Goal: Find specific page/section: Find specific page/section

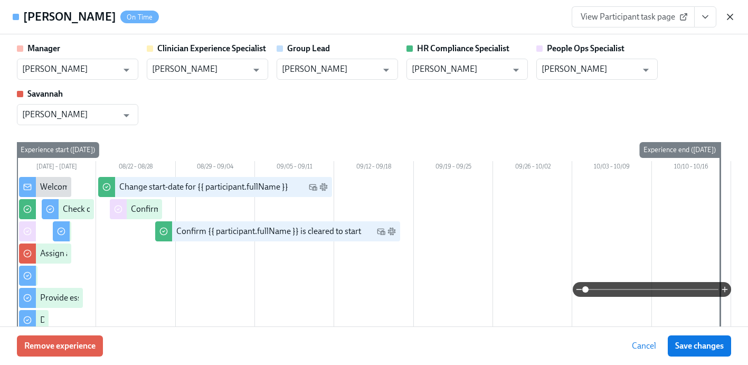
click at [726, 14] on icon "button" at bounding box center [730, 17] width 11 height 11
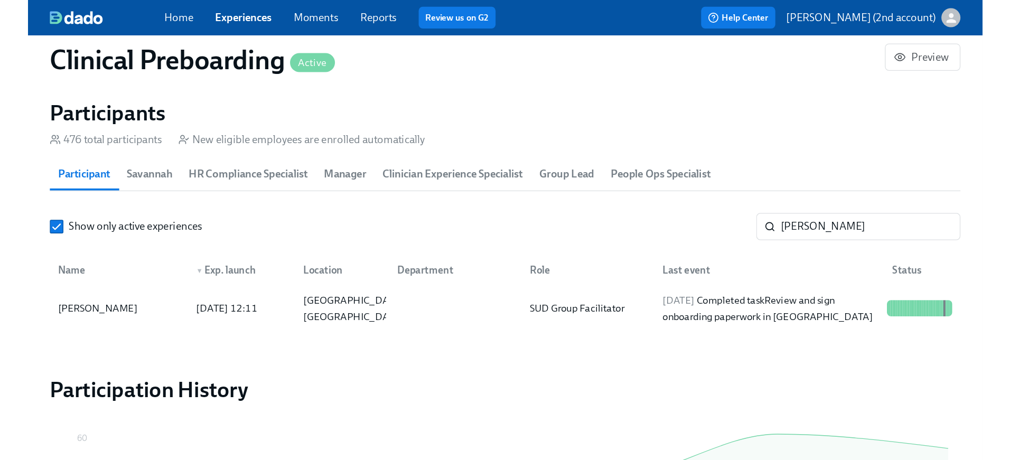
scroll to position [0, 12891]
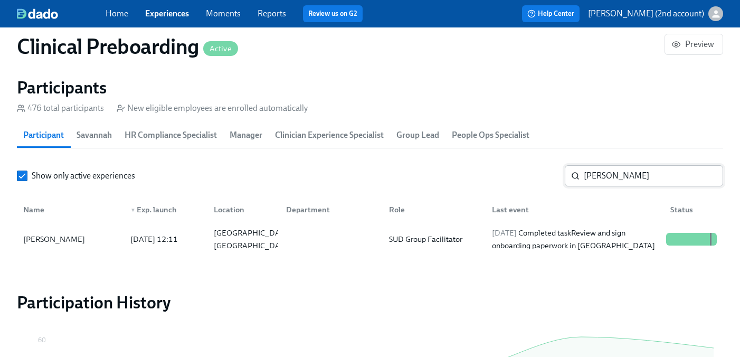
click at [629, 177] on input "Michele Nelson" at bounding box center [653, 175] width 139 height 21
paste input "Nancy Rodriguez"
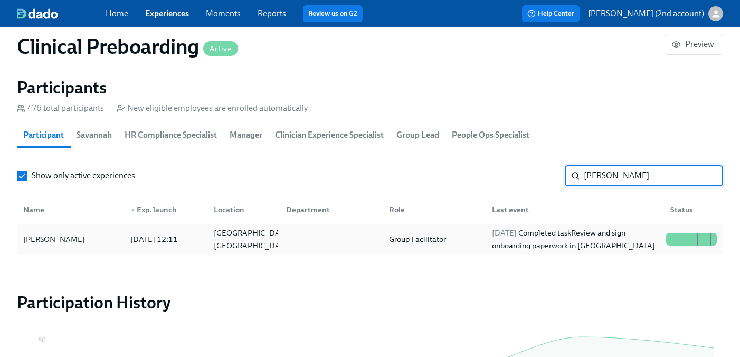
click at [560, 235] on div "2025/08/25 Completed task Review and sign onboarding paperwork in UKG" at bounding box center [575, 239] width 174 height 25
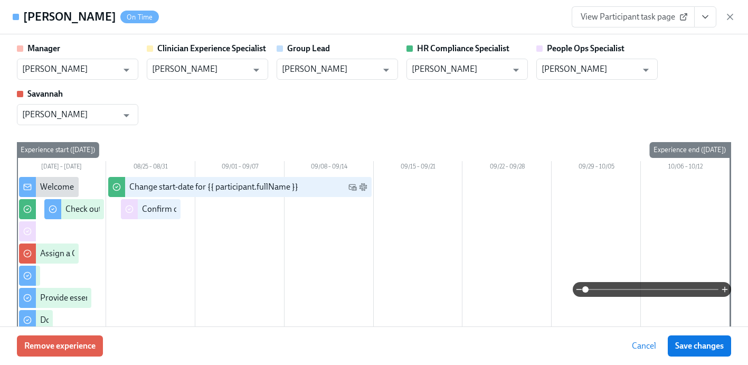
click at [702, 20] on icon "View task page" at bounding box center [705, 17] width 11 height 11
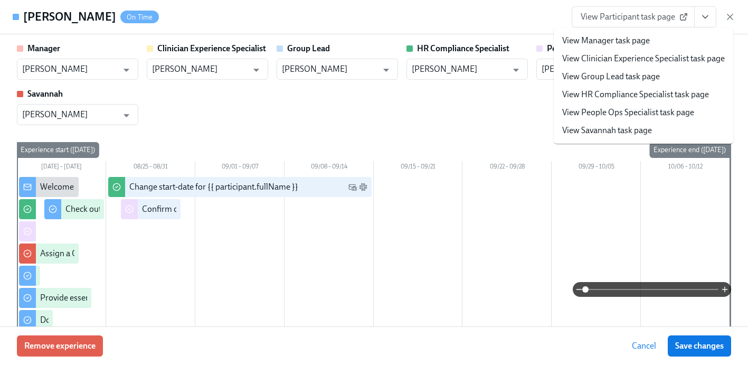
click at [596, 108] on link "View People Ops Specialist task page" at bounding box center [628, 113] width 132 height 12
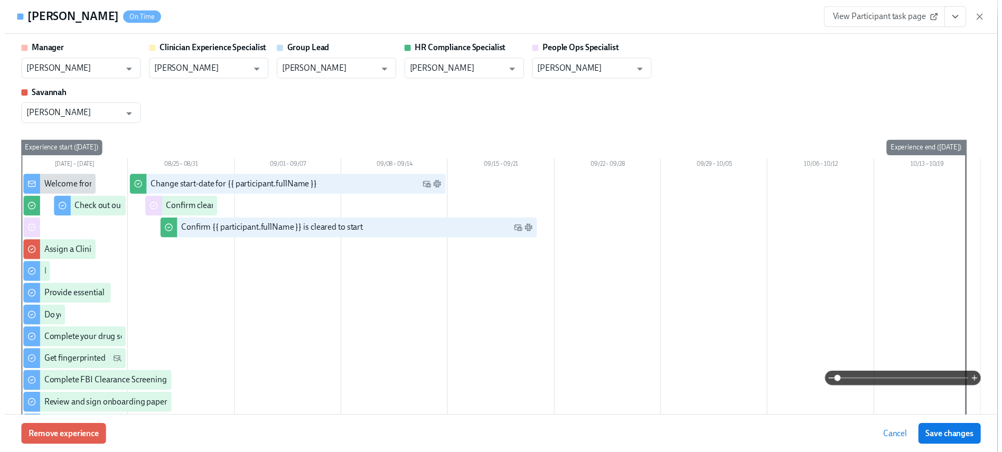
scroll to position [0, 12891]
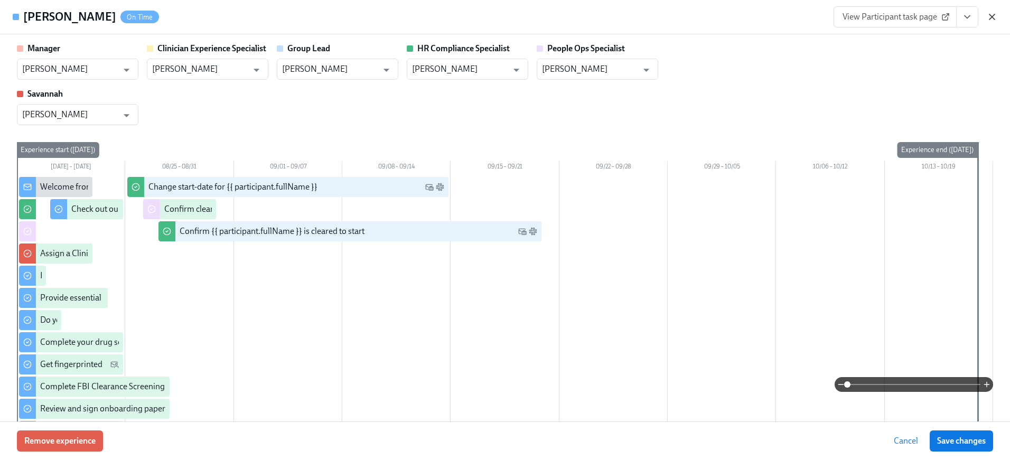
click at [748, 16] on icon "button" at bounding box center [991, 17] width 11 height 11
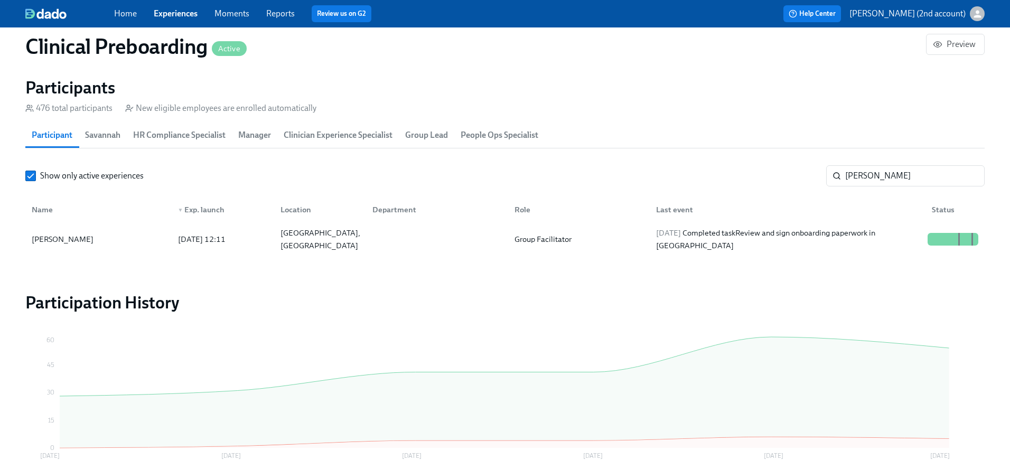
scroll to position [0, 12883]
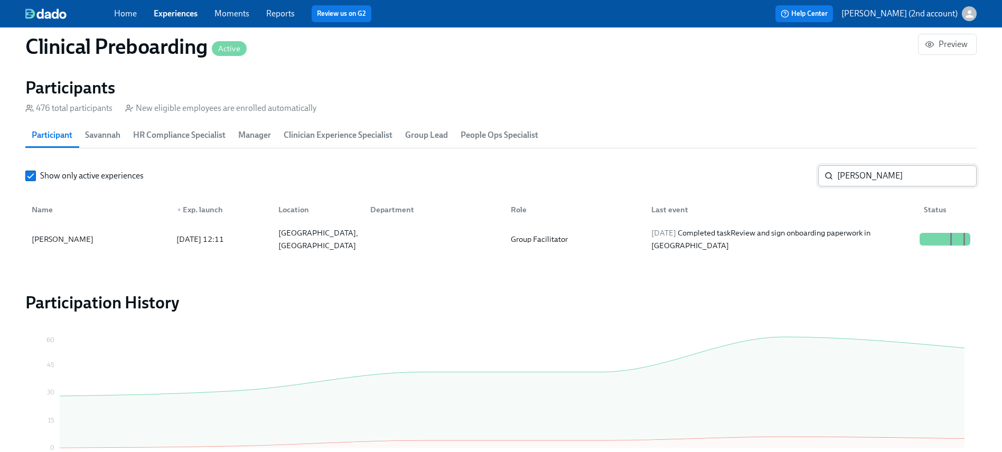
click at [748, 185] on input "Nancy Rodriguez" at bounding box center [906, 175] width 139 height 21
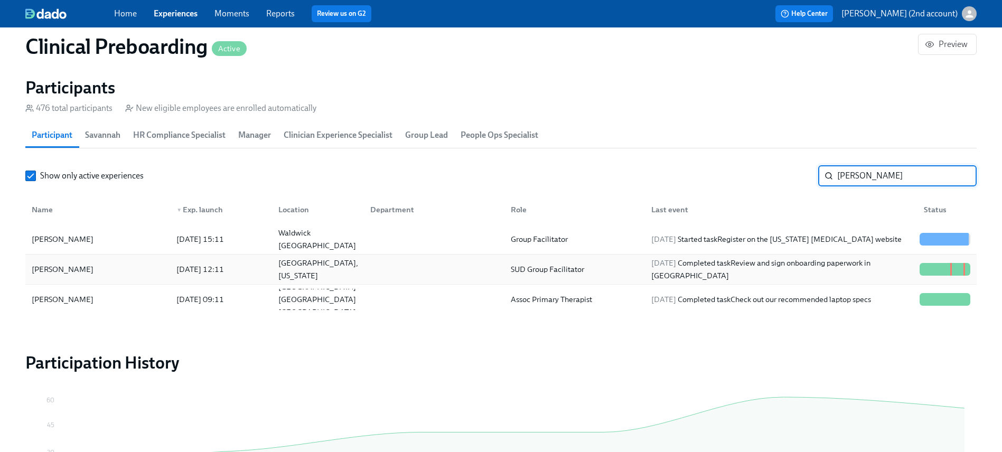
click at [228, 272] on div "2025/08/11 12:11" at bounding box center [200, 269] width 56 height 13
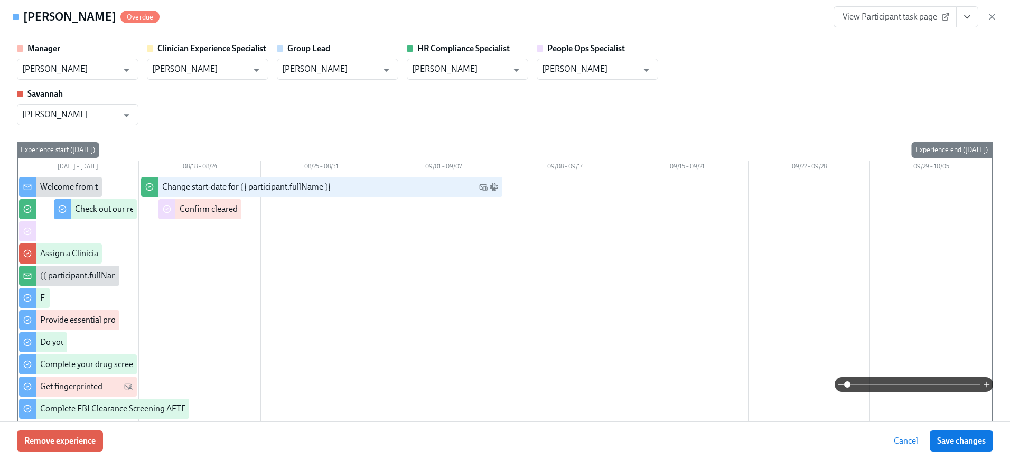
click at [748, 20] on icon "View task page" at bounding box center [967, 17] width 11 height 11
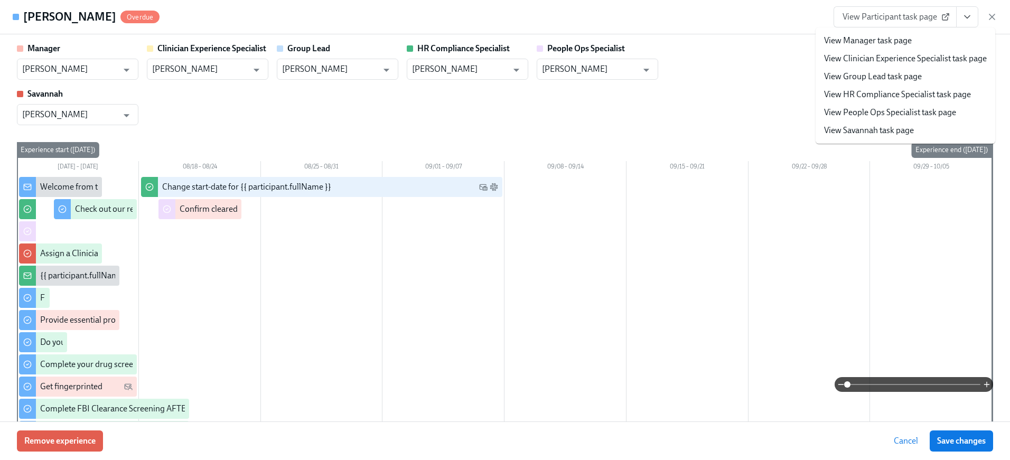
click at [748, 115] on link "View People Ops Specialist task page" at bounding box center [890, 113] width 132 height 12
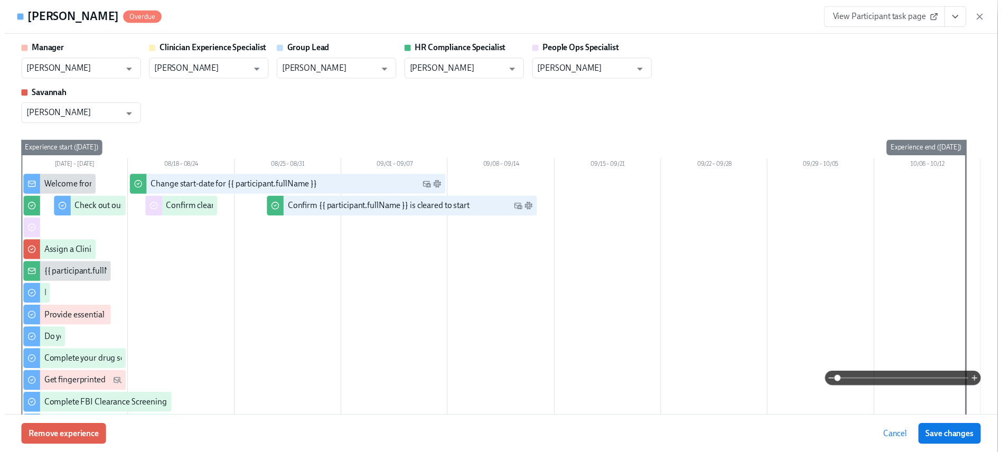
scroll to position [0, 12891]
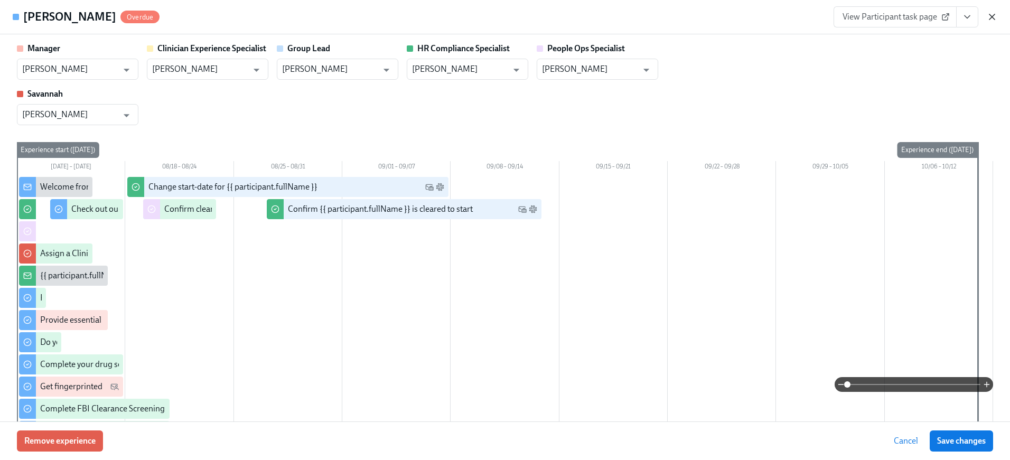
click at [748, 15] on icon "button" at bounding box center [991, 16] width 5 height 5
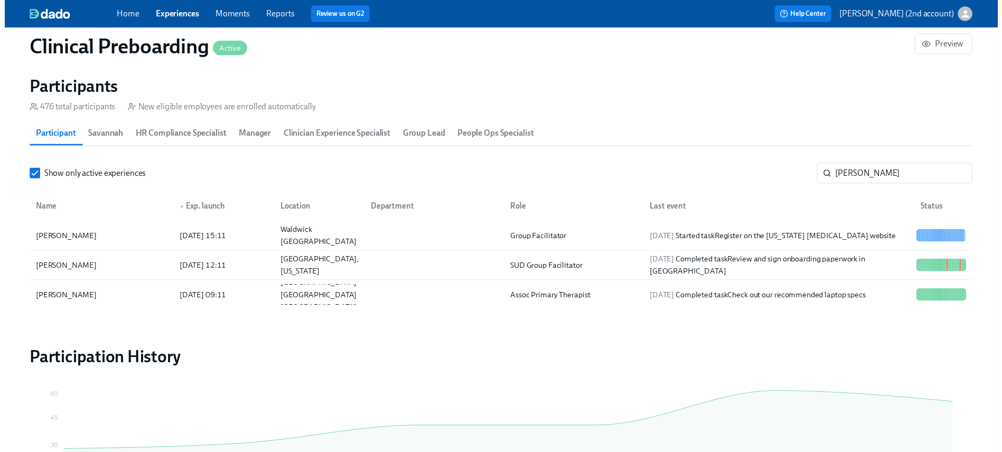
scroll to position [0, 12883]
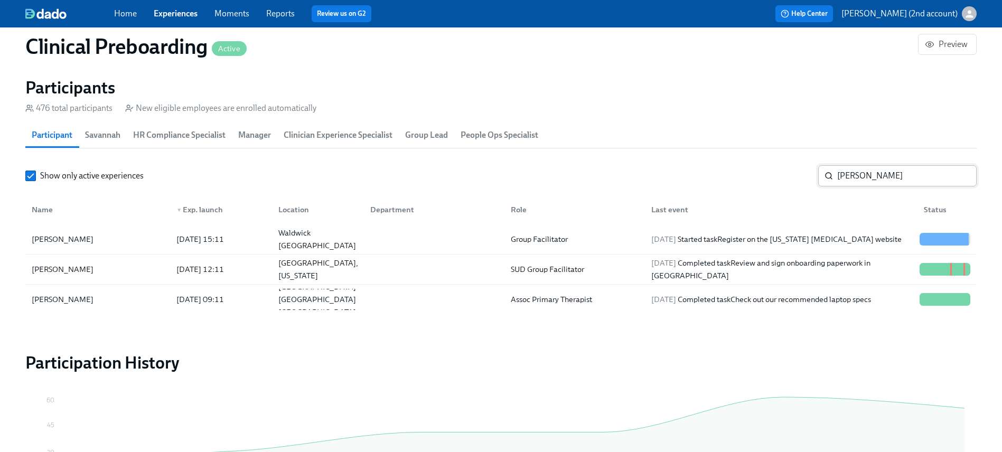
click at [748, 170] on input "kelly" at bounding box center [906, 175] width 139 height 21
click at [748, 174] on input "kelly" at bounding box center [906, 175] width 139 height 21
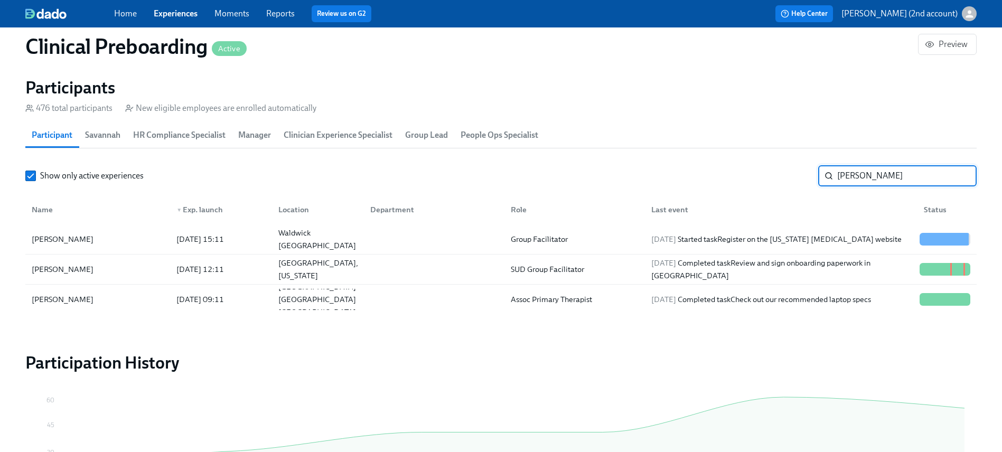
paste input "Cherish Rexroat"
type input "Cherish Rexroat"
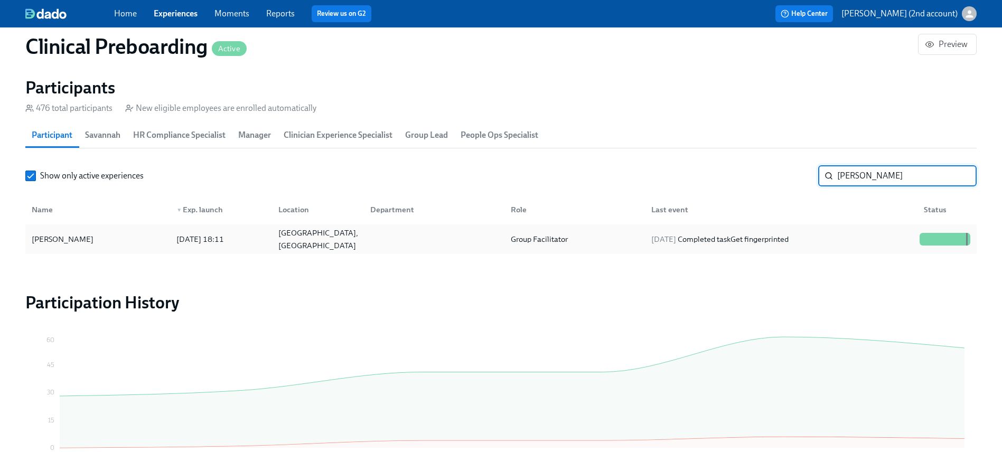
click at [300, 233] on div "Pearland, TX" at bounding box center [318, 239] width 88 height 25
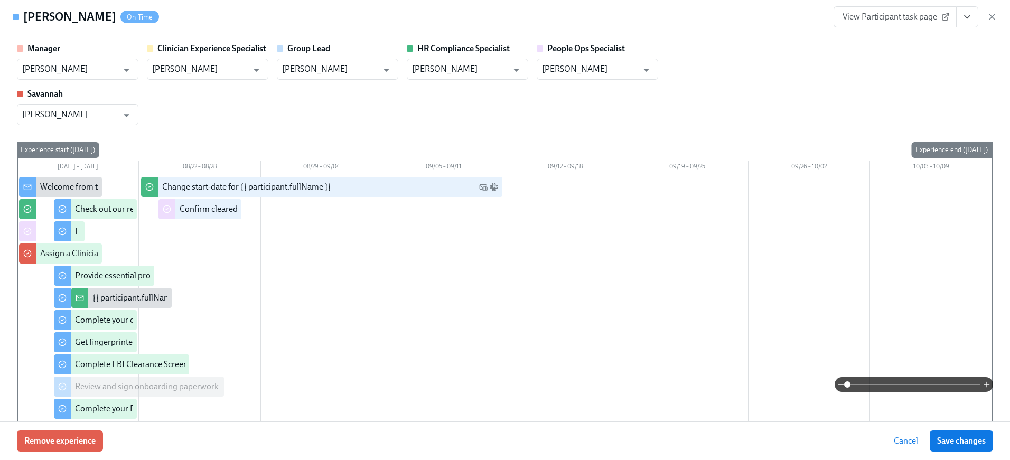
click at [748, 20] on icon "View task page" at bounding box center [967, 17] width 11 height 11
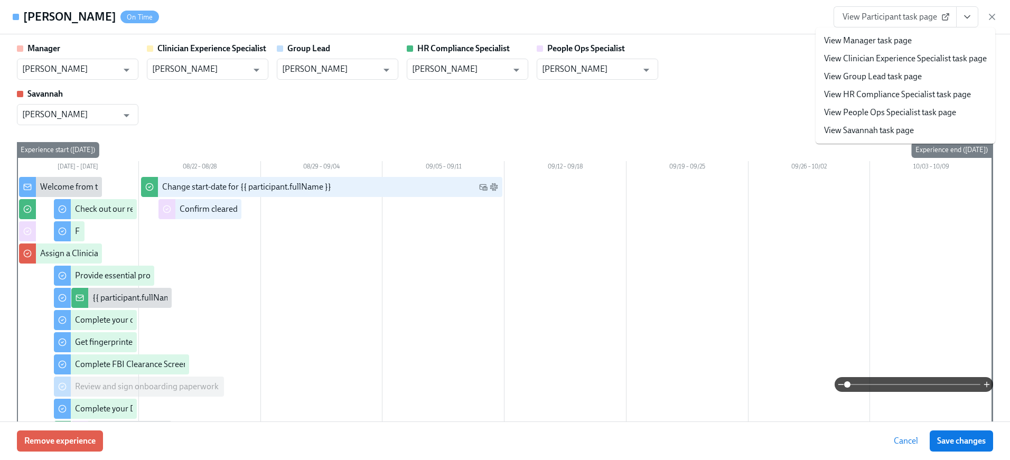
click at [748, 115] on link "View People Ops Specialist task page" at bounding box center [890, 113] width 132 height 12
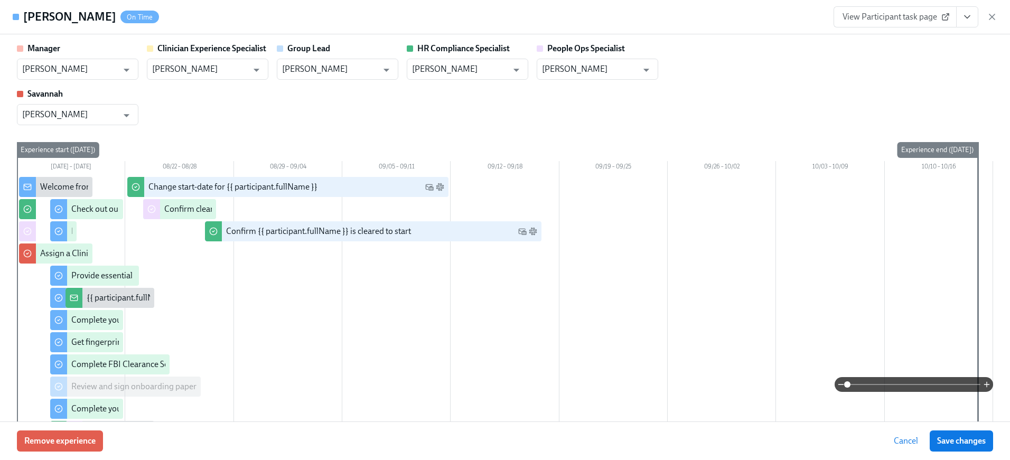
click at [748, 17] on icon "button" at bounding box center [991, 17] width 11 height 11
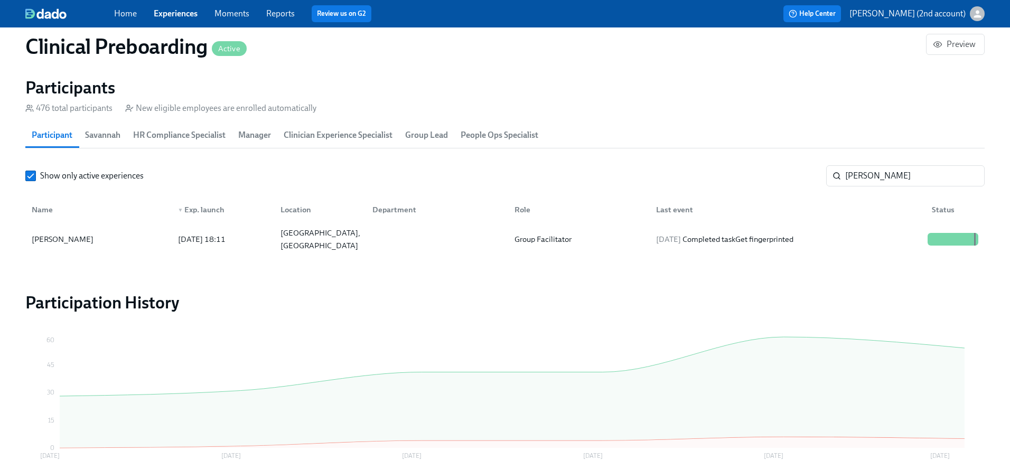
scroll to position [0, 12891]
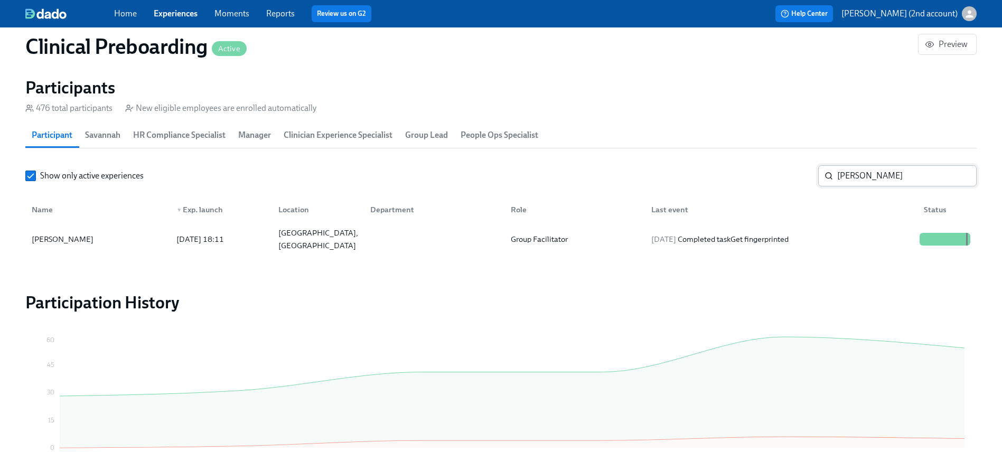
click at [748, 176] on input "Cherish Rexroat" at bounding box center [906, 175] width 139 height 21
drag, startPoint x: 904, startPoint y: 178, endPoint x: 781, endPoint y: 164, distance: 123.3
click at [748, 164] on section "Participants 476 total participants New eligible employees are enrolled automat…" at bounding box center [500, 167] width 951 height 181
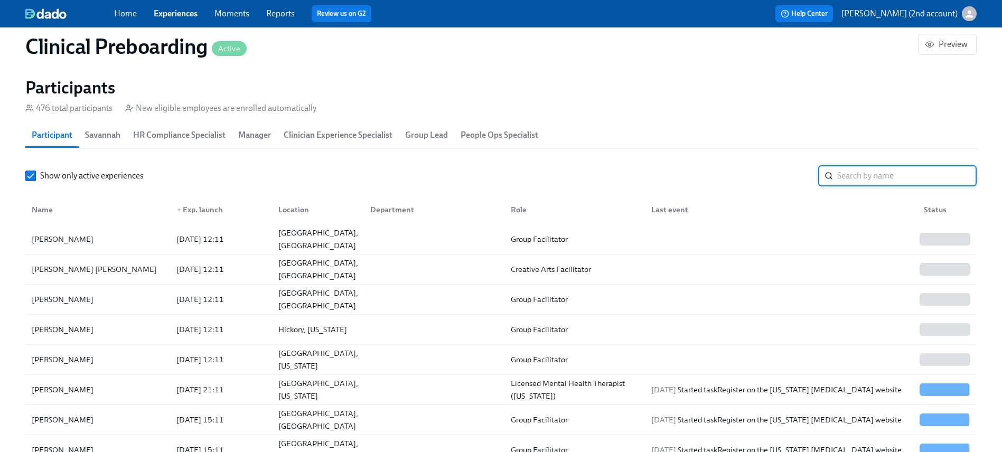
click at [748, 165] on input "search" at bounding box center [906, 175] width 139 height 21
paste input "Michael Robertson"
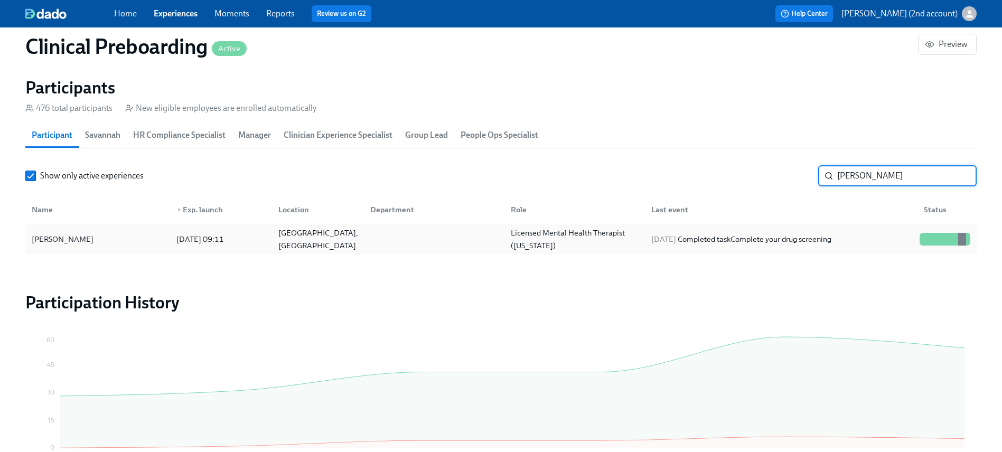
type input "Michael Robertson"
click at [575, 239] on div "Licensed Mental Health Therapist (Montana)" at bounding box center [574, 239] width 136 height 25
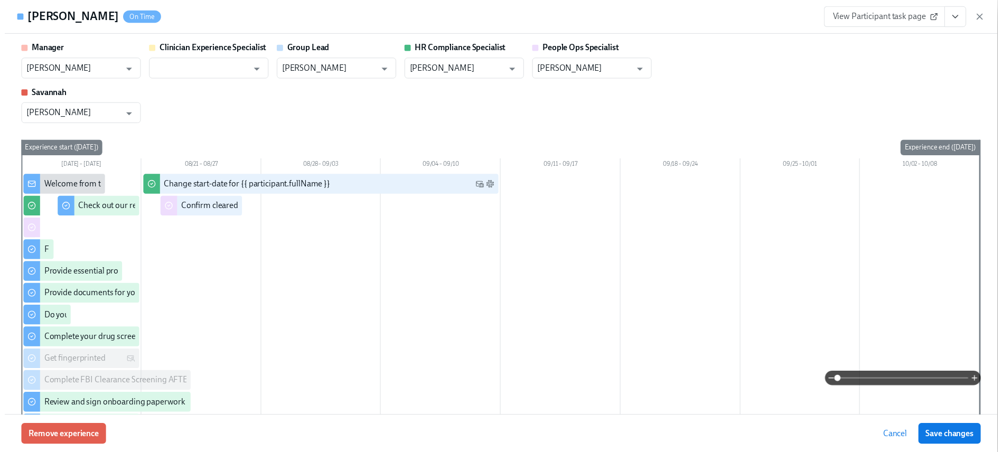
scroll to position [2, 0]
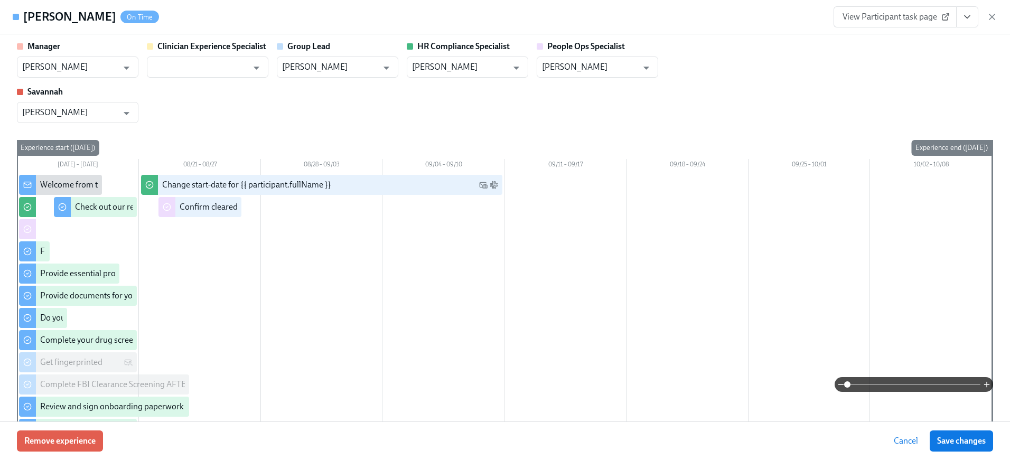
click at [748, 16] on icon "View task page" at bounding box center [967, 17] width 11 height 11
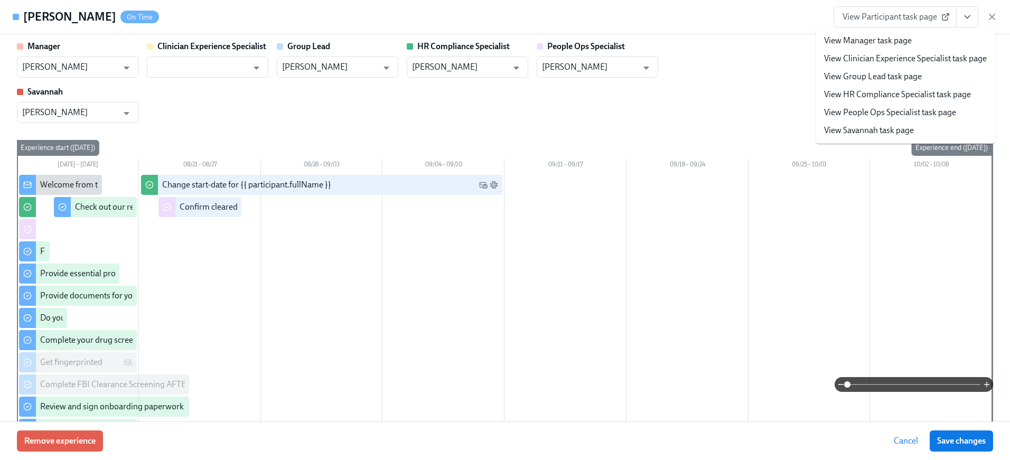
click at [748, 114] on link "View People Ops Specialist task page" at bounding box center [890, 113] width 132 height 12
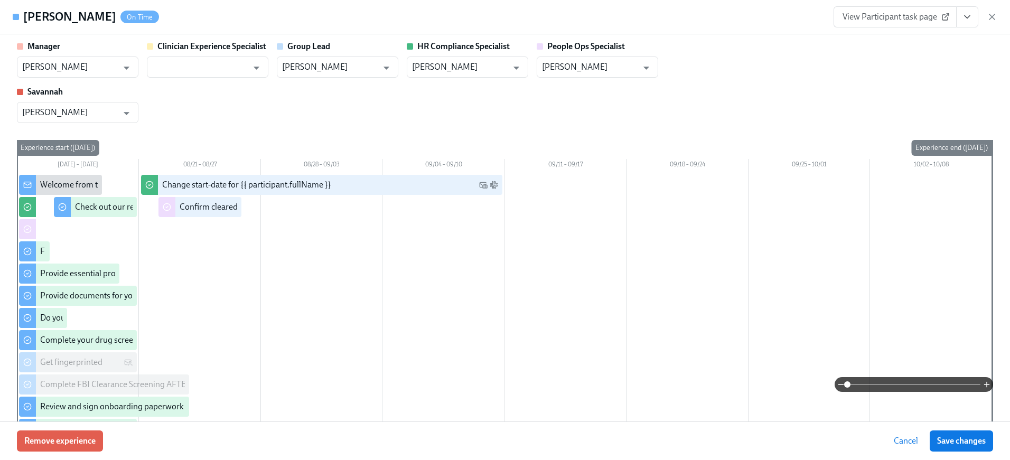
click at [748, 16] on icon "button" at bounding box center [991, 17] width 11 height 11
click at [748, 16] on div "Home Experiences Moments Reports Review us on G2 Help Center Jackie Jean (2nd a…" at bounding box center [501, 13] width 1002 height 27
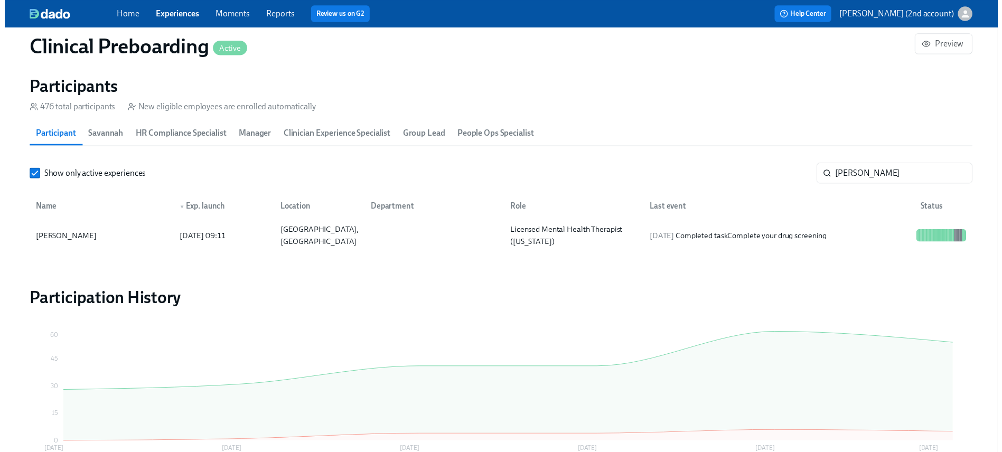
scroll to position [0, 12891]
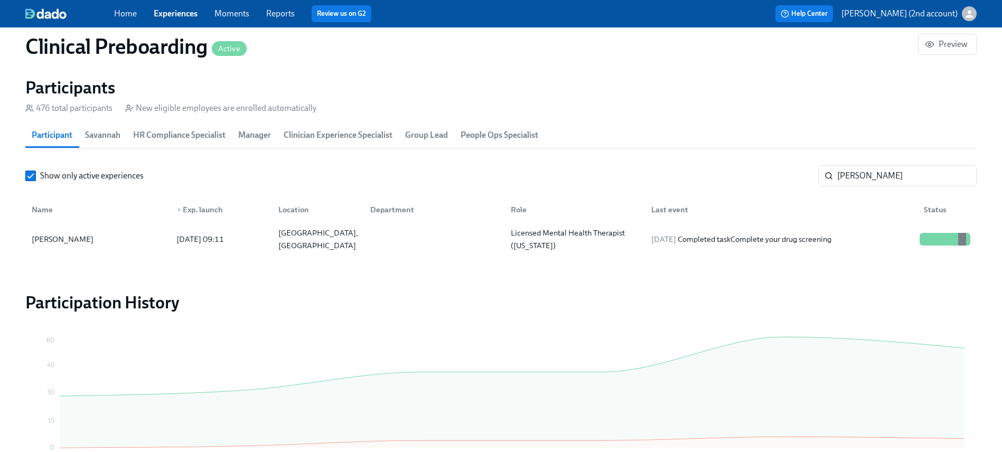
click at [172, 19] on span "Experiences" at bounding box center [176, 14] width 44 height 12
click at [176, 15] on link "Experiences" at bounding box center [176, 13] width 44 height 10
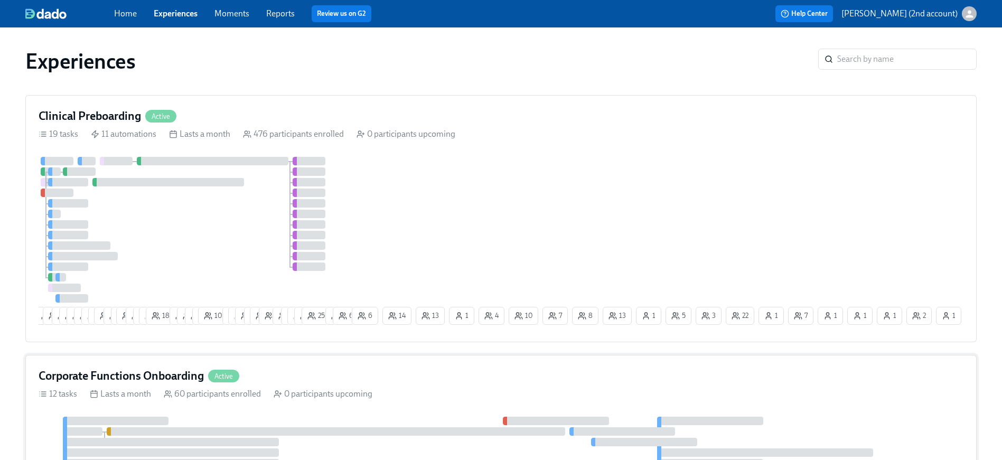
click at [276, 364] on div at bounding box center [501, 469] width 925 height 104
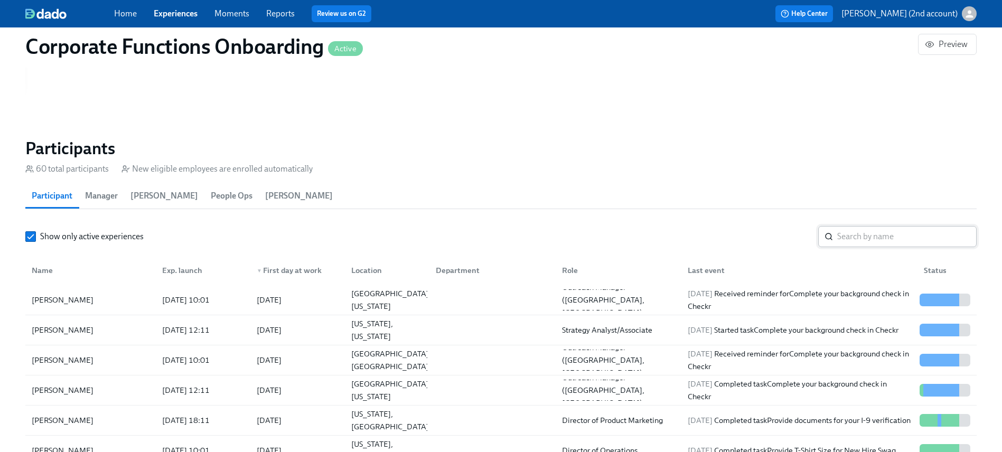
click at [748, 230] on input "search" at bounding box center [906, 236] width 139 height 21
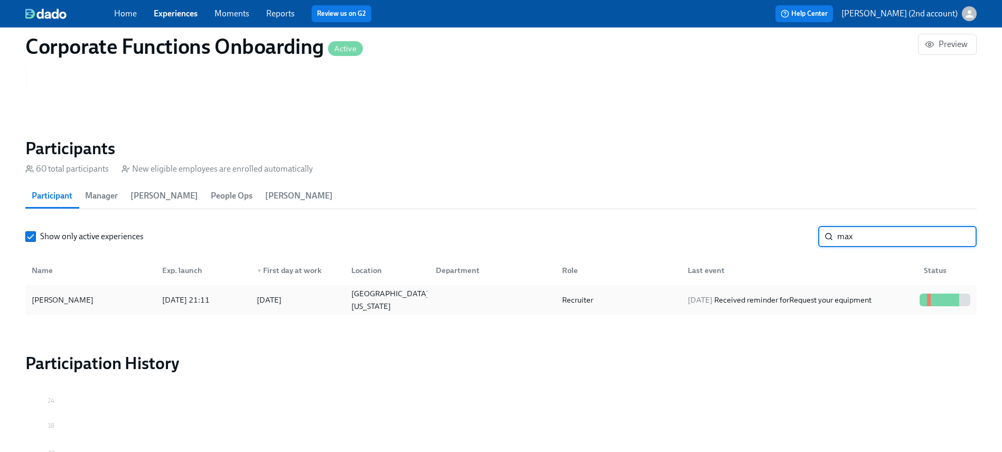
click at [476, 287] on div "Max O'Connor 2025/08/15 21:11 2025/09/02 Cherry Hill, New Jersey Recruiter 2025…" at bounding box center [500, 300] width 951 height 30
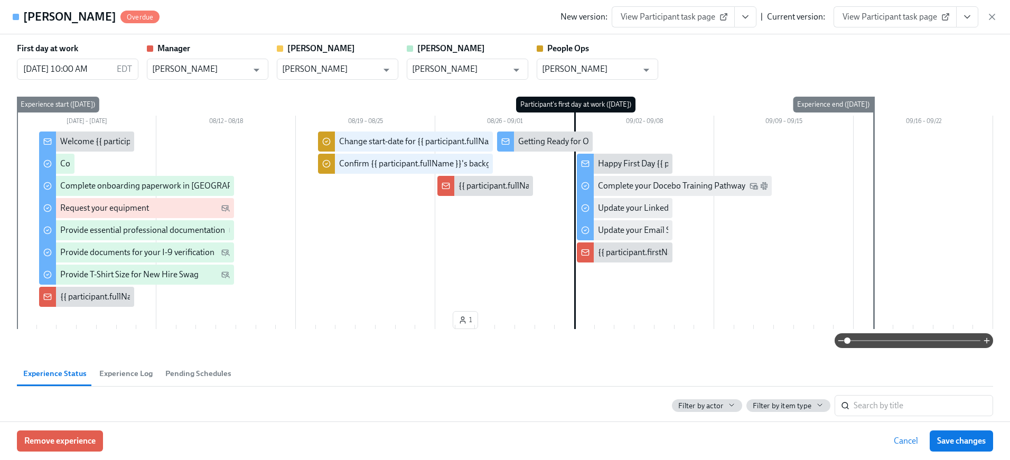
click at [748, 16] on icon "View task page" at bounding box center [967, 17] width 11 height 11
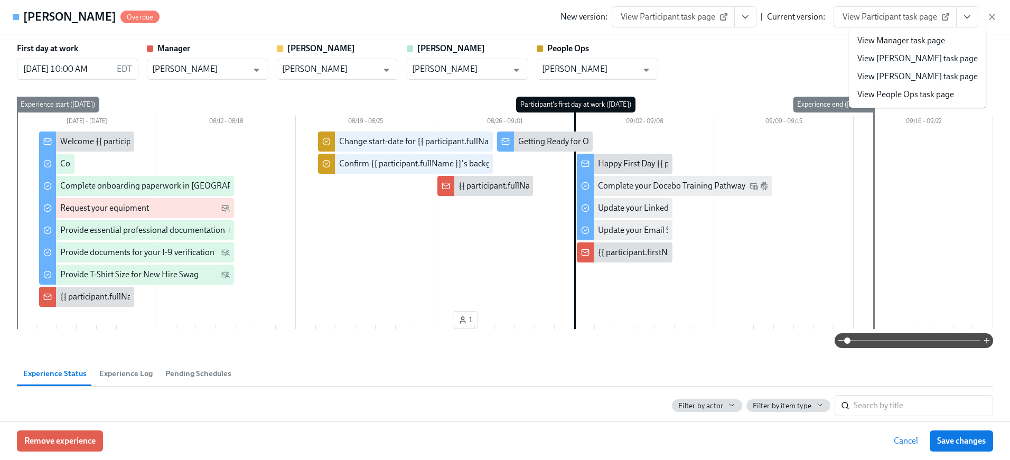
click at [748, 91] on link "View People Ops task page" at bounding box center [905, 95] width 97 height 12
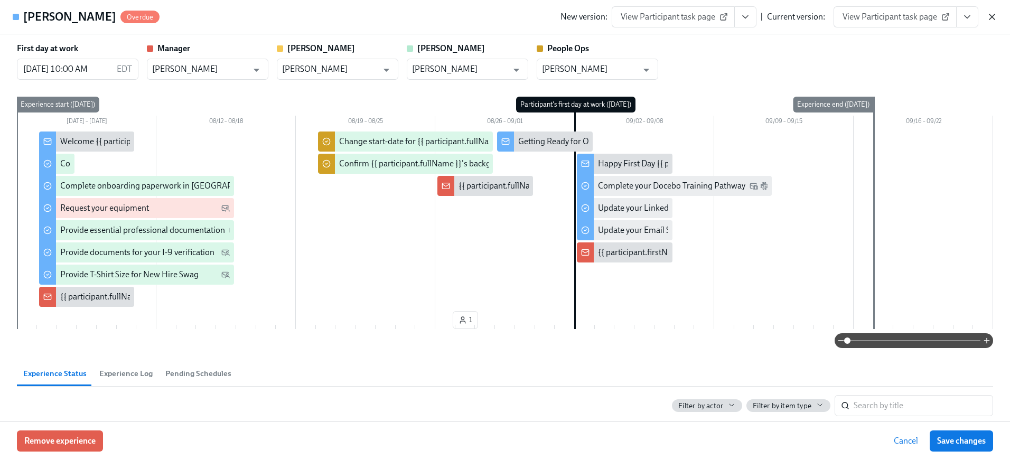
click at [748, 15] on icon "button" at bounding box center [991, 16] width 5 height 5
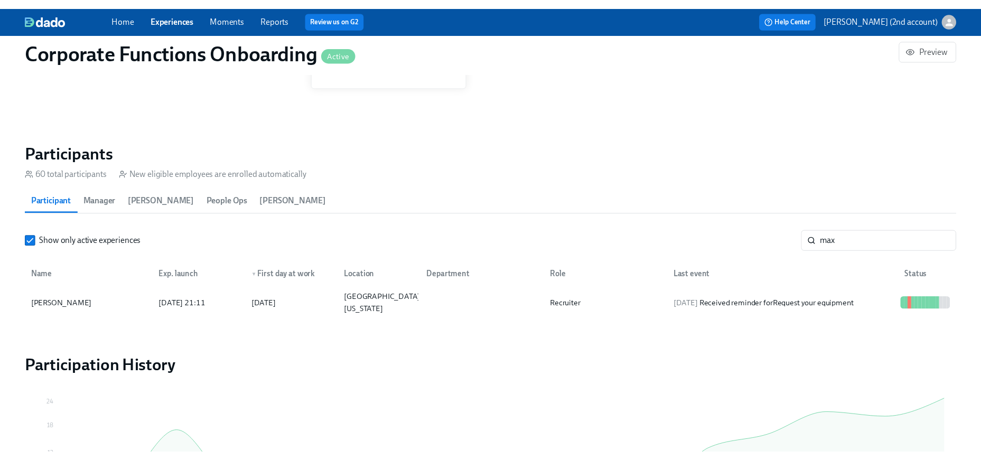
scroll to position [0, 5541]
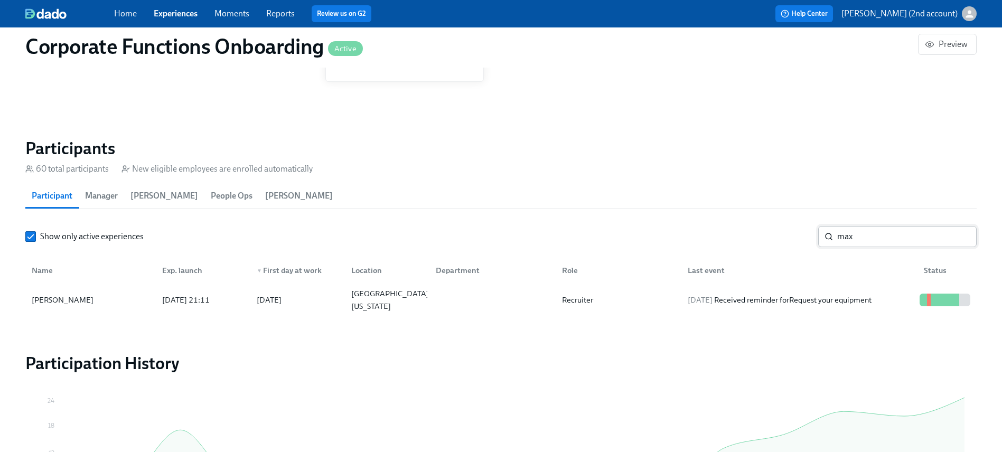
click at [748, 235] on input "max" at bounding box center [906, 236] width 139 height 21
paste input "Nelson Virzi"
type input "Nelson Virzi"
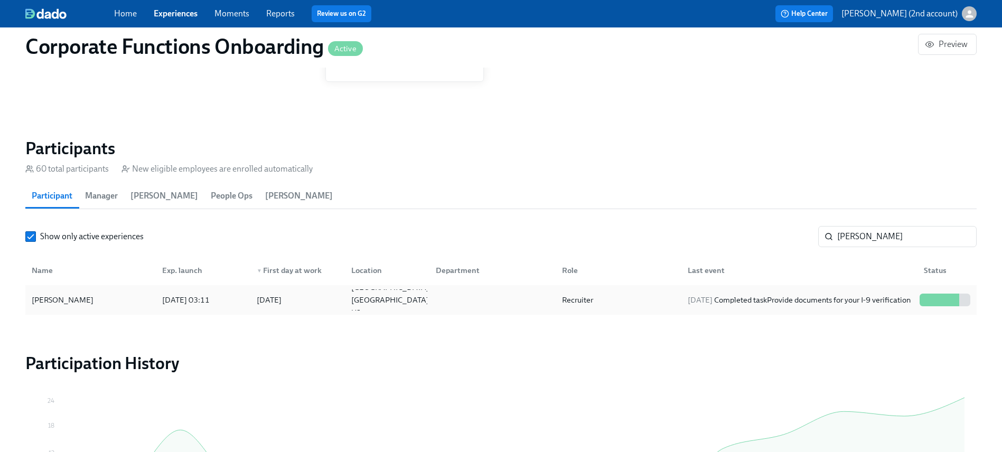
click at [748, 298] on div "2025/08/20 Completed task Provide documents for your I-9 verification" at bounding box center [798, 300] width 231 height 13
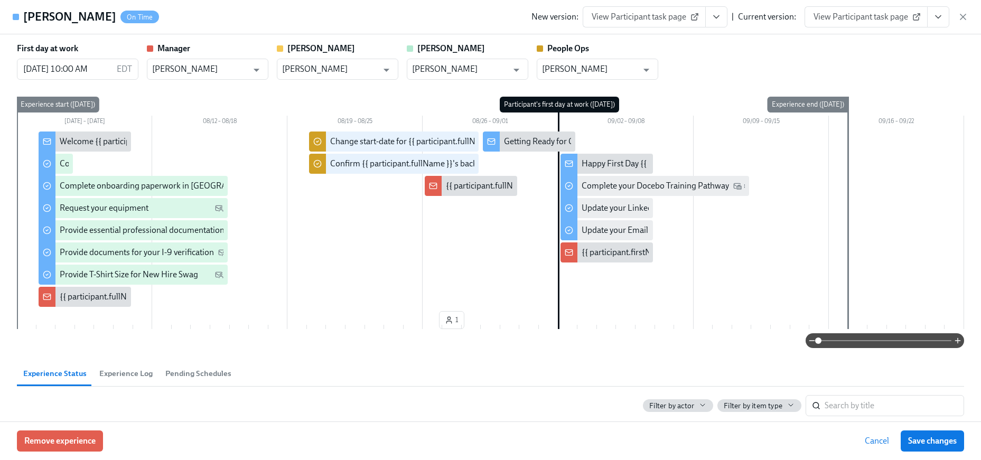
scroll to position [0, 5549]
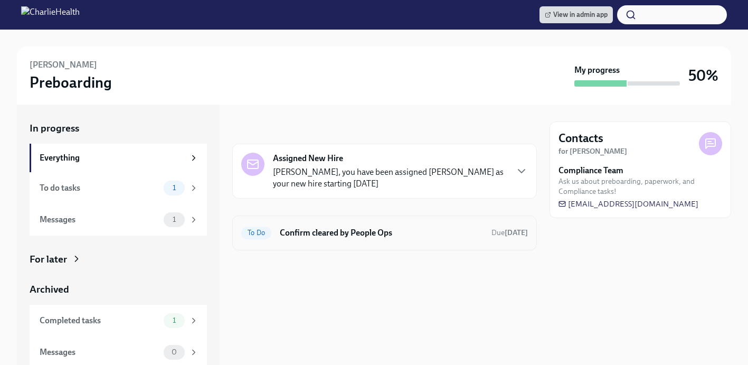
click at [314, 231] on h6 "Confirm cleared by People Ops" at bounding box center [381, 233] width 203 height 12
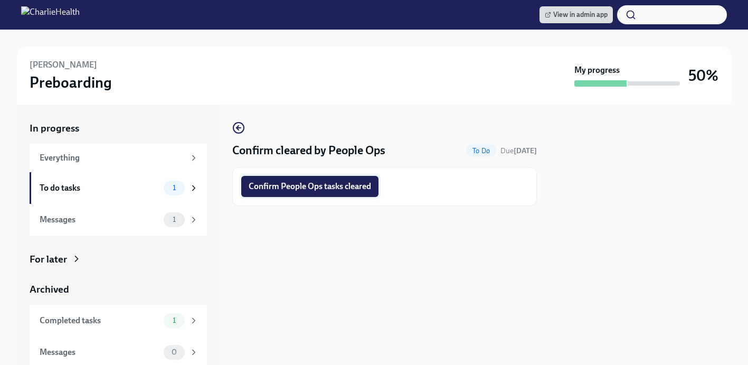
click at [321, 187] on span "Confirm People Ops tasks cleared" at bounding box center [310, 186] width 123 height 11
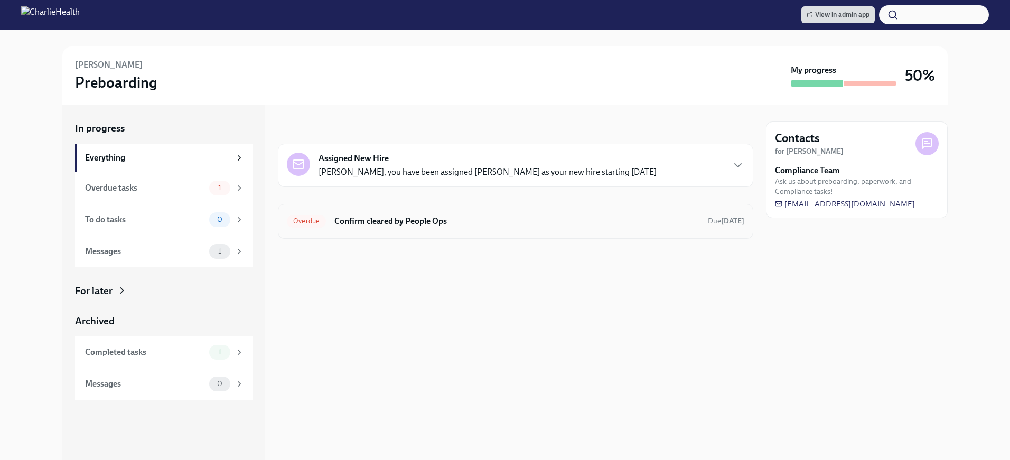
click at [384, 221] on h6 "Confirm cleared by People Ops" at bounding box center [516, 221] width 365 height 12
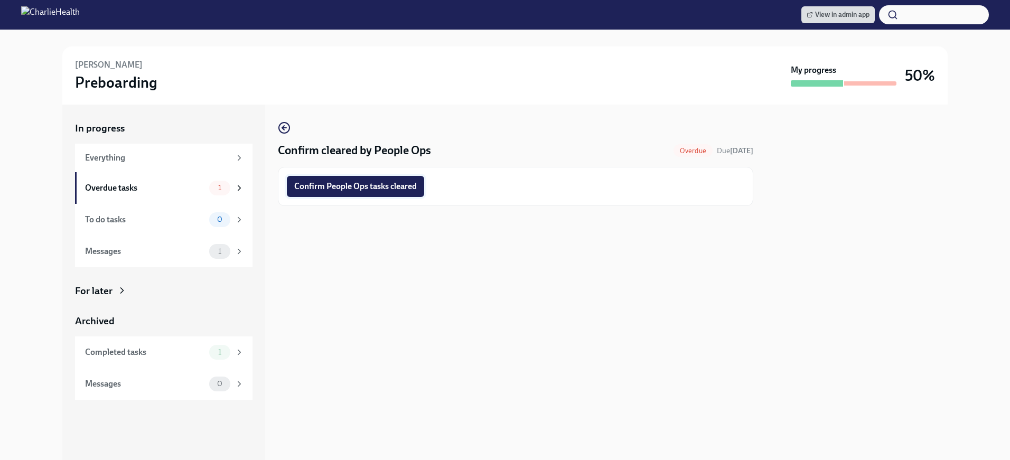
click at [362, 191] on span "Confirm People Ops tasks cleared" at bounding box center [355, 186] width 123 height 11
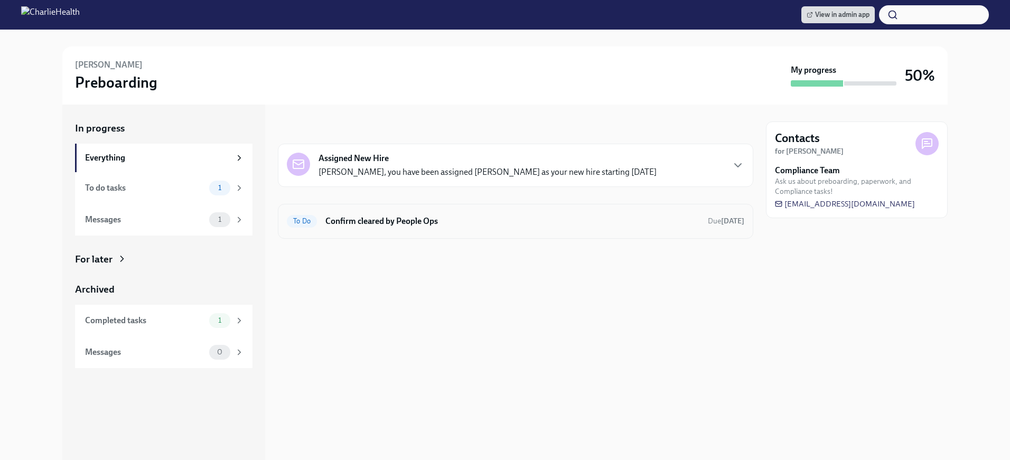
click at [381, 233] on div "To Do Confirm cleared by People Ops Due [DATE]" at bounding box center [515, 221] width 475 height 35
click at [383, 225] on h6 "Confirm cleared by People Ops" at bounding box center [512, 221] width 374 height 12
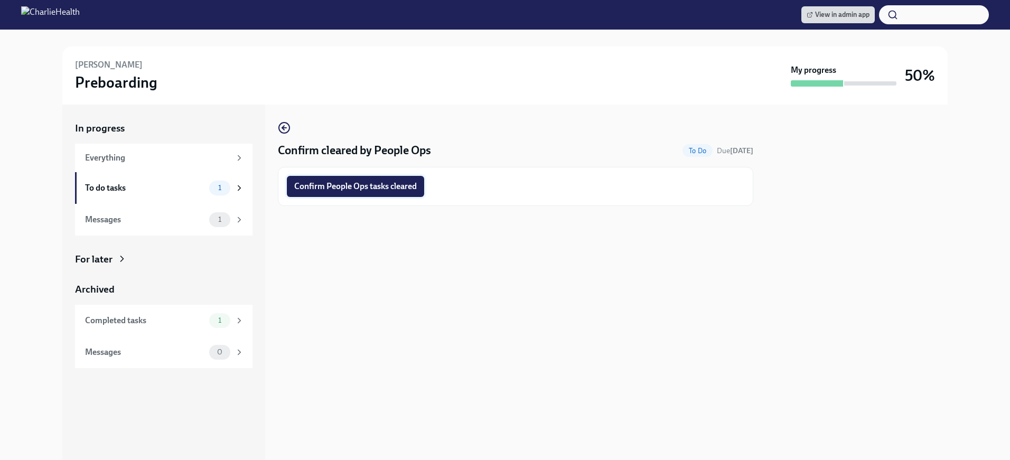
click at [366, 186] on span "Confirm People Ops tasks cleared" at bounding box center [355, 186] width 123 height 11
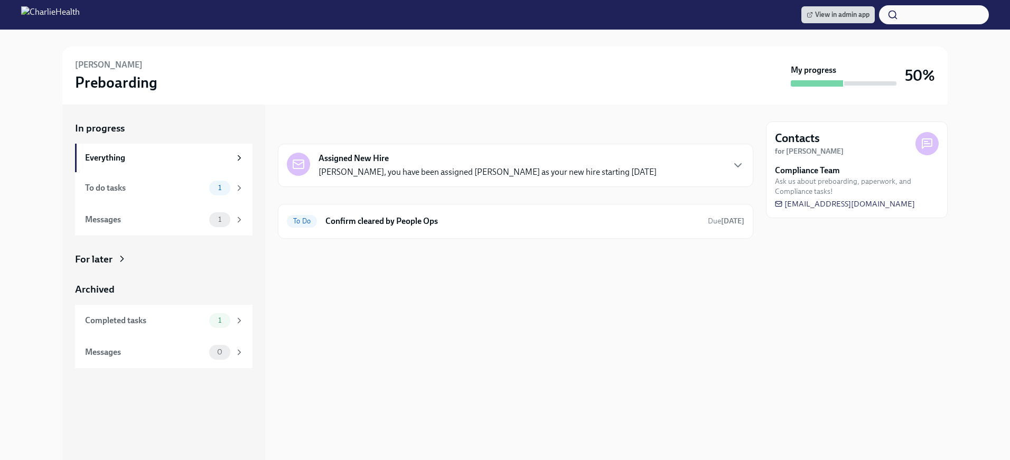
click at [376, 228] on div "To Do Confirm cleared by People Ops Due [DATE]" at bounding box center [515, 221] width 457 height 17
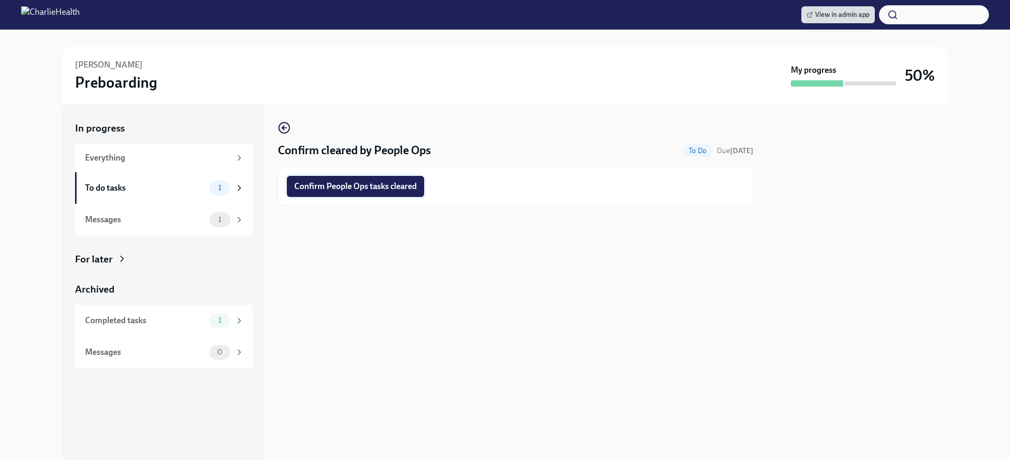
click at [340, 185] on span "Confirm People Ops tasks cleared" at bounding box center [355, 186] width 123 height 11
